Goal: Information Seeking & Learning: Learn about a topic

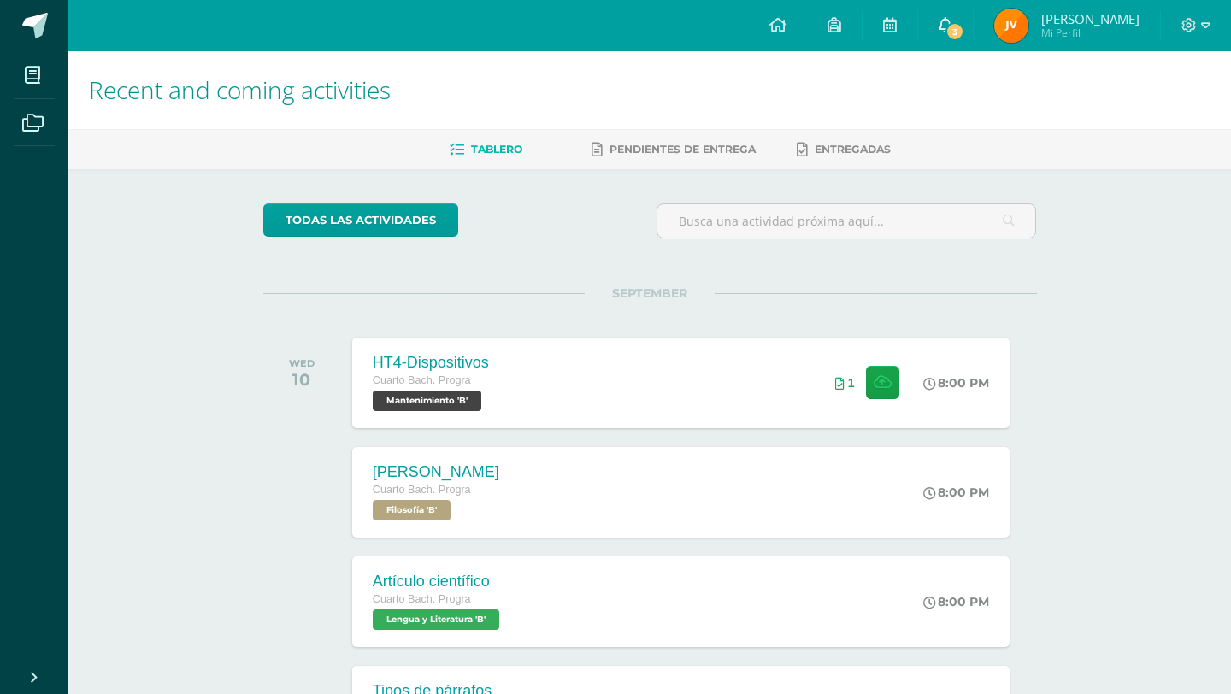
click at [973, 21] on link "3" at bounding box center [945, 25] width 55 height 51
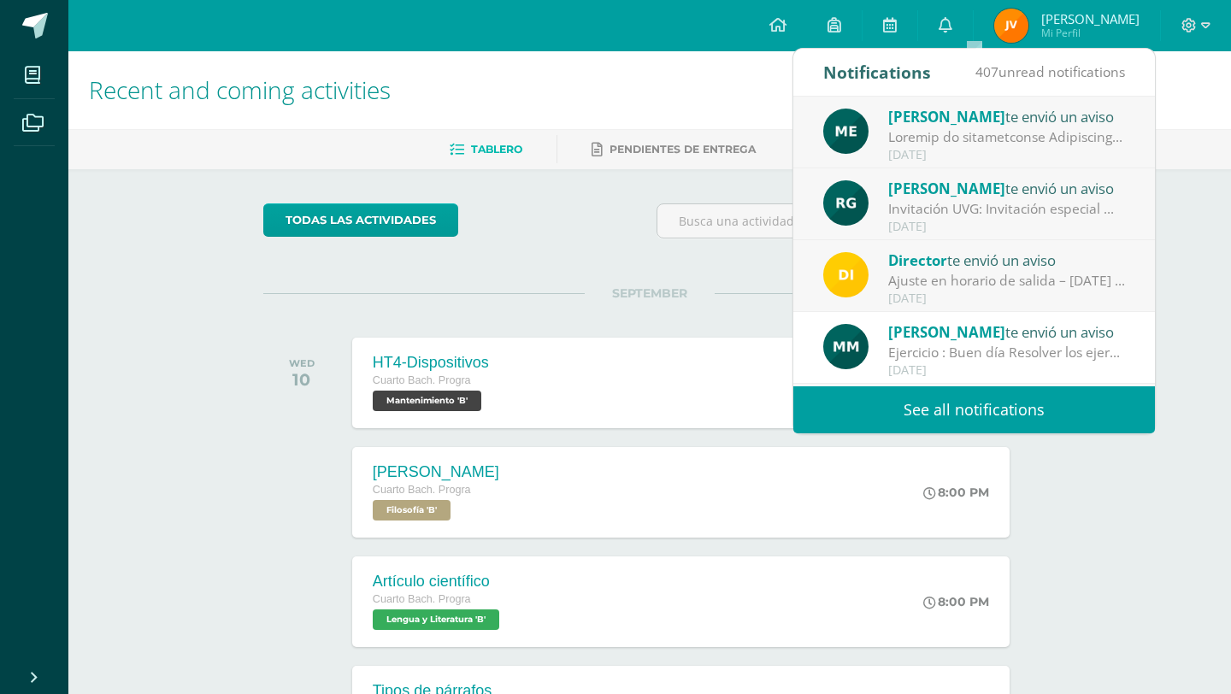
click at [1090, 275] on div "Ajuste en horario de salida – [DATE] : Estimados Padres de Familia, Debido a la…" at bounding box center [1008, 281] width 238 height 20
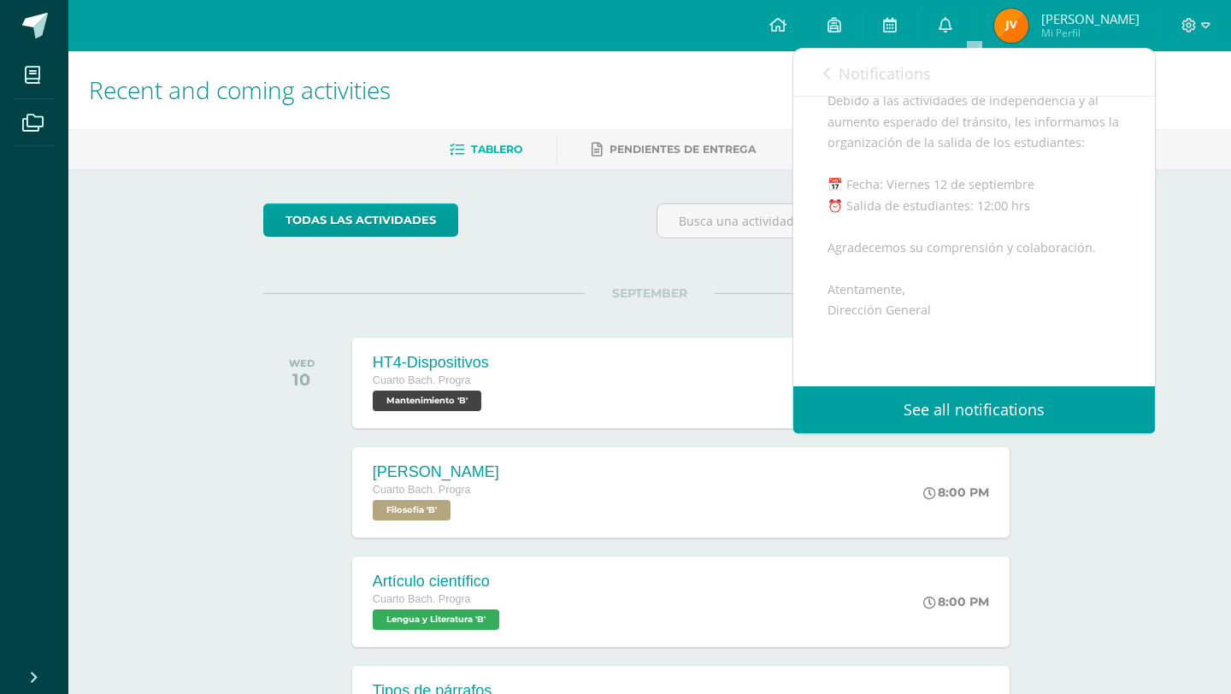
scroll to position [208, 0]
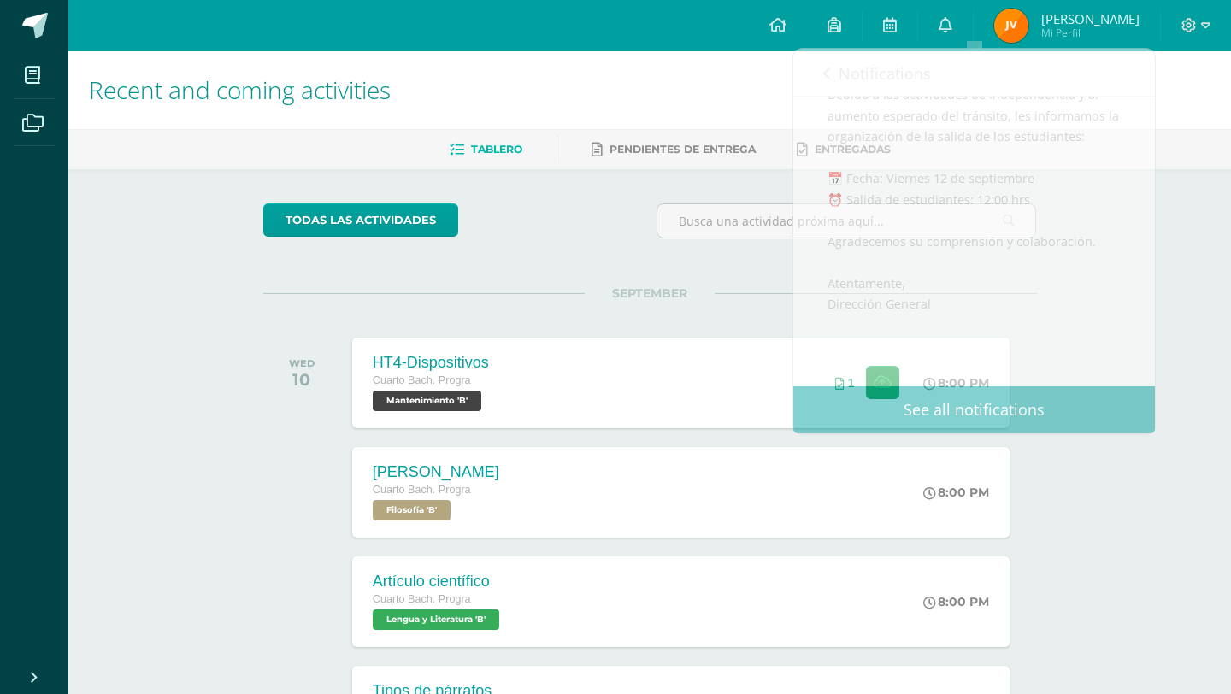
click at [1050, 505] on div "todas las Actividades You don’t have any activities Check the rest of the perio…" at bounding box center [650, 626] width 842 height 914
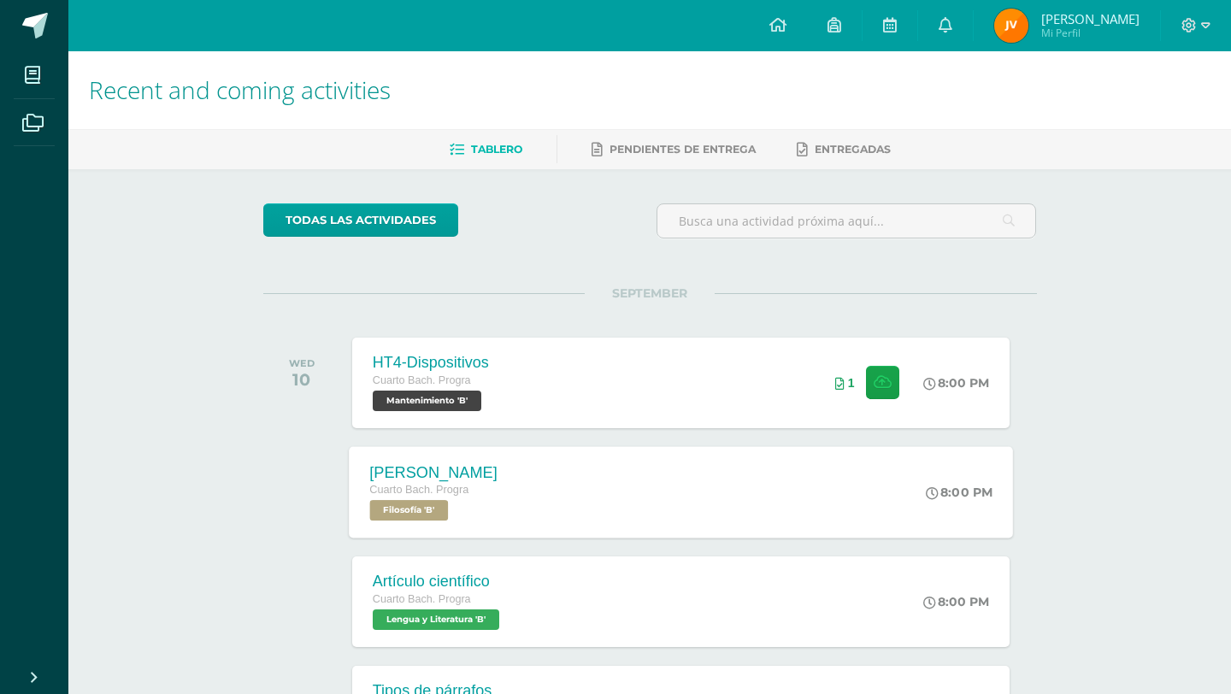
click at [751, 482] on div "[PERSON_NAME] Cuarto [PERSON_NAME]. Progra Filosofía 'B' 8:00 PM [PERSON_NAME] …" at bounding box center [681, 492] width 664 height 92
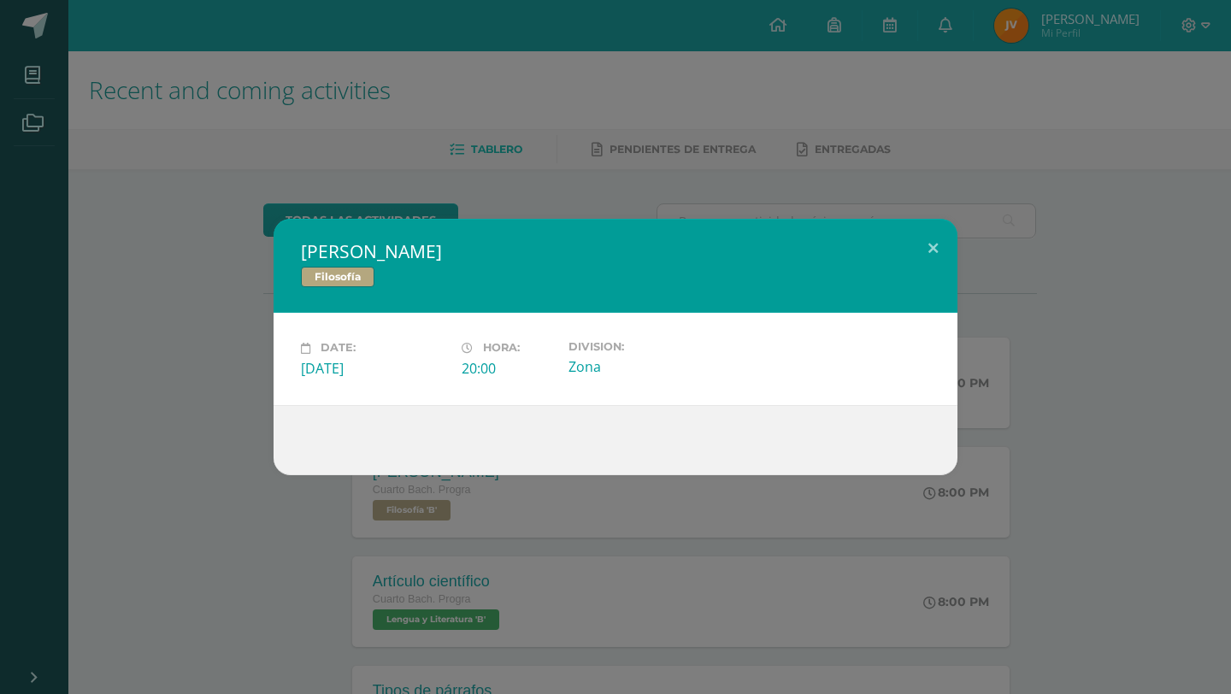
click at [382, 503] on div "[PERSON_NAME] Filosofía Date: [DATE] Hora: 20:00 Division: Zona" at bounding box center [615, 347] width 1231 height 694
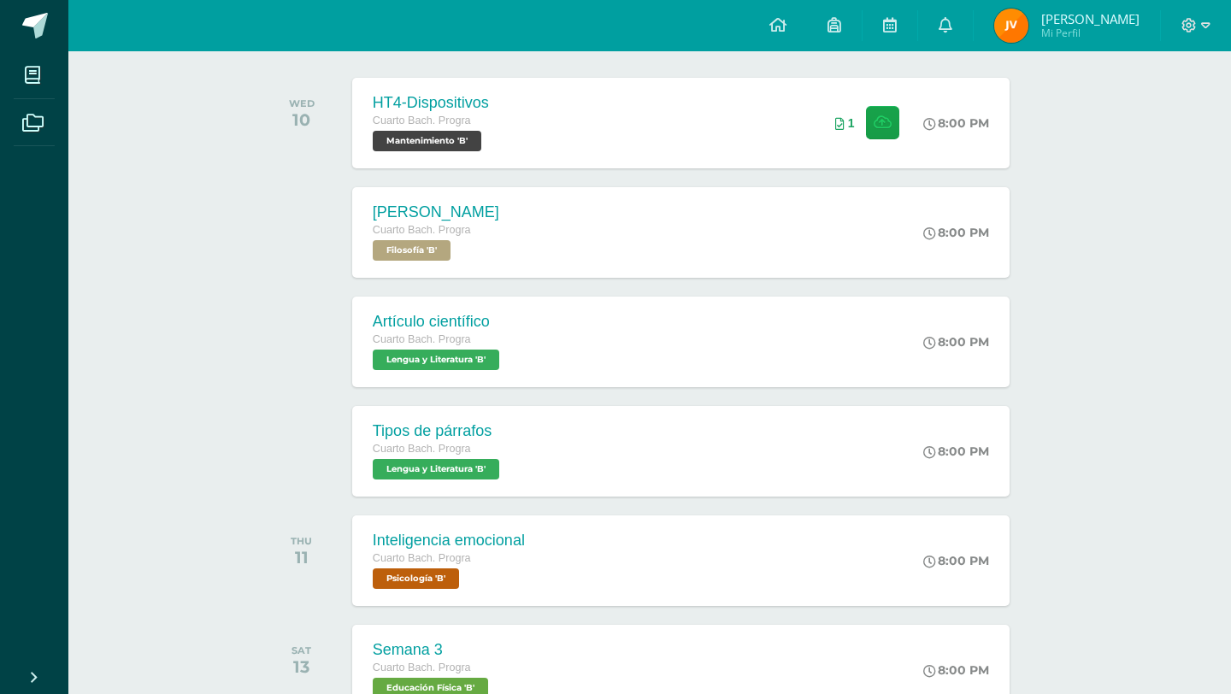
scroll to position [291, 0]
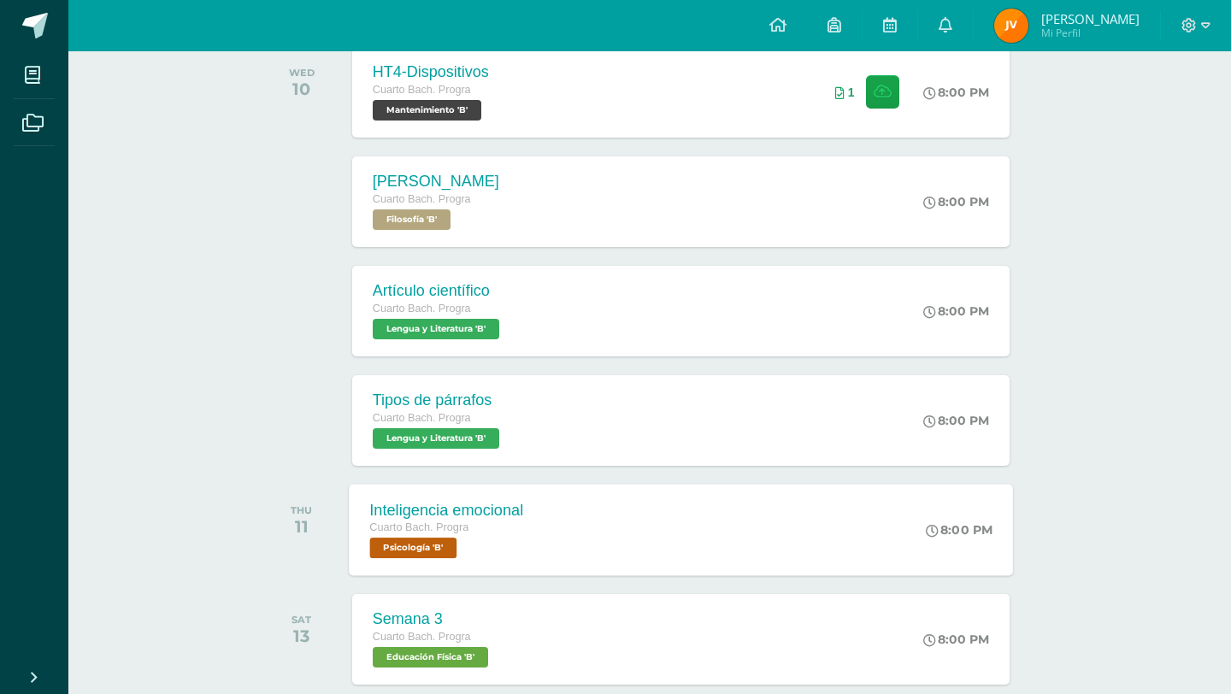
click at [511, 490] on div "Inteligencia emocional Cuarto [PERSON_NAME]. Progra Psicología 'B'" at bounding box center [446, 530] width 195 height 92
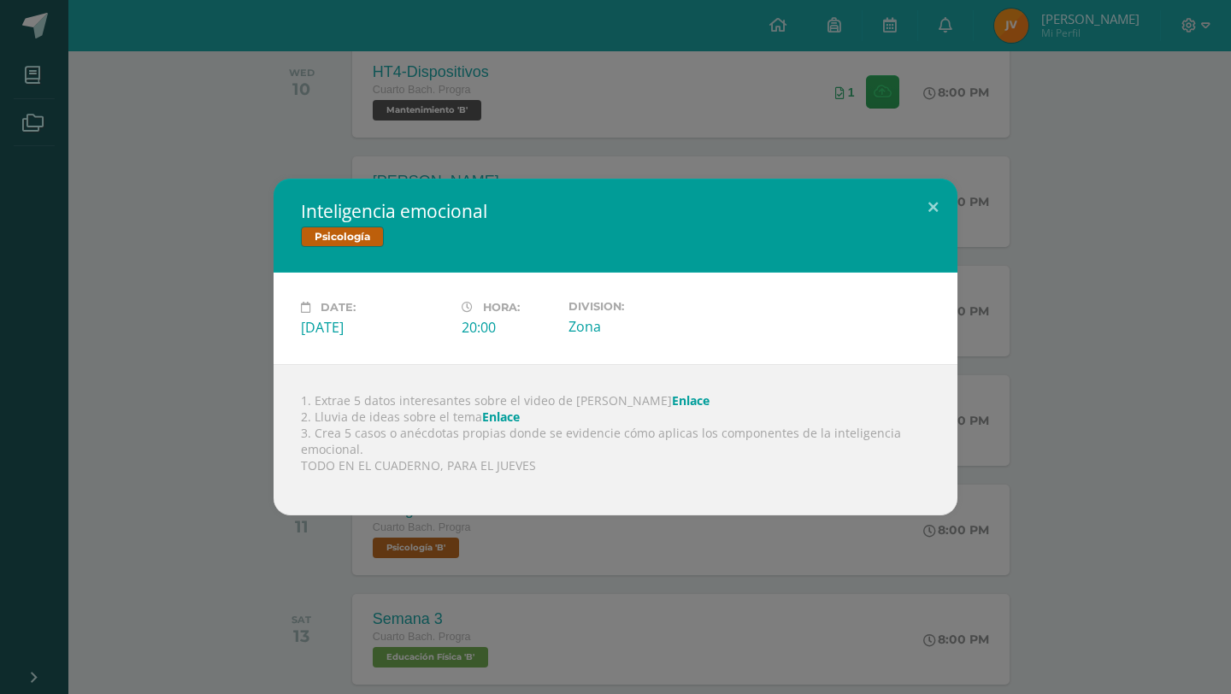
click at [672, 404] on link "Enlace" at bounding box center [691, 401] width 38 height 16
click at [502, 419] on link "Enlace" at bounding box center [501, 417] width 38 height 16
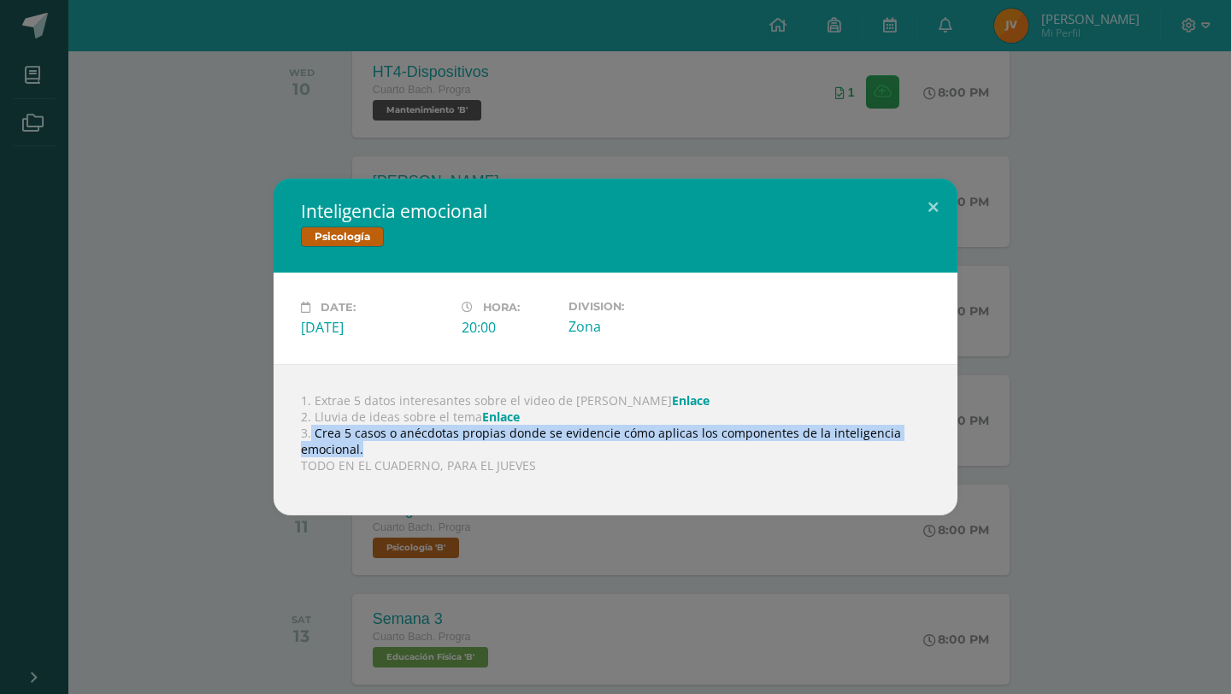
drag, startPoint x: 310, startPoint y: 429, endPoint x: 402, endPoint y: 446, distance: 92.9
click at [406, 449] on div "1. Extrae 5 datos interesantes sobre el video de [PERSON_NAME] 2. Lluvia de ide…" at bounding box center [616, 439] width 684 height 151
copy div "Crea 5 casos o anécdotas propias donde se evidencie cómo aplicas los componente…"
